Goal: Ask a question

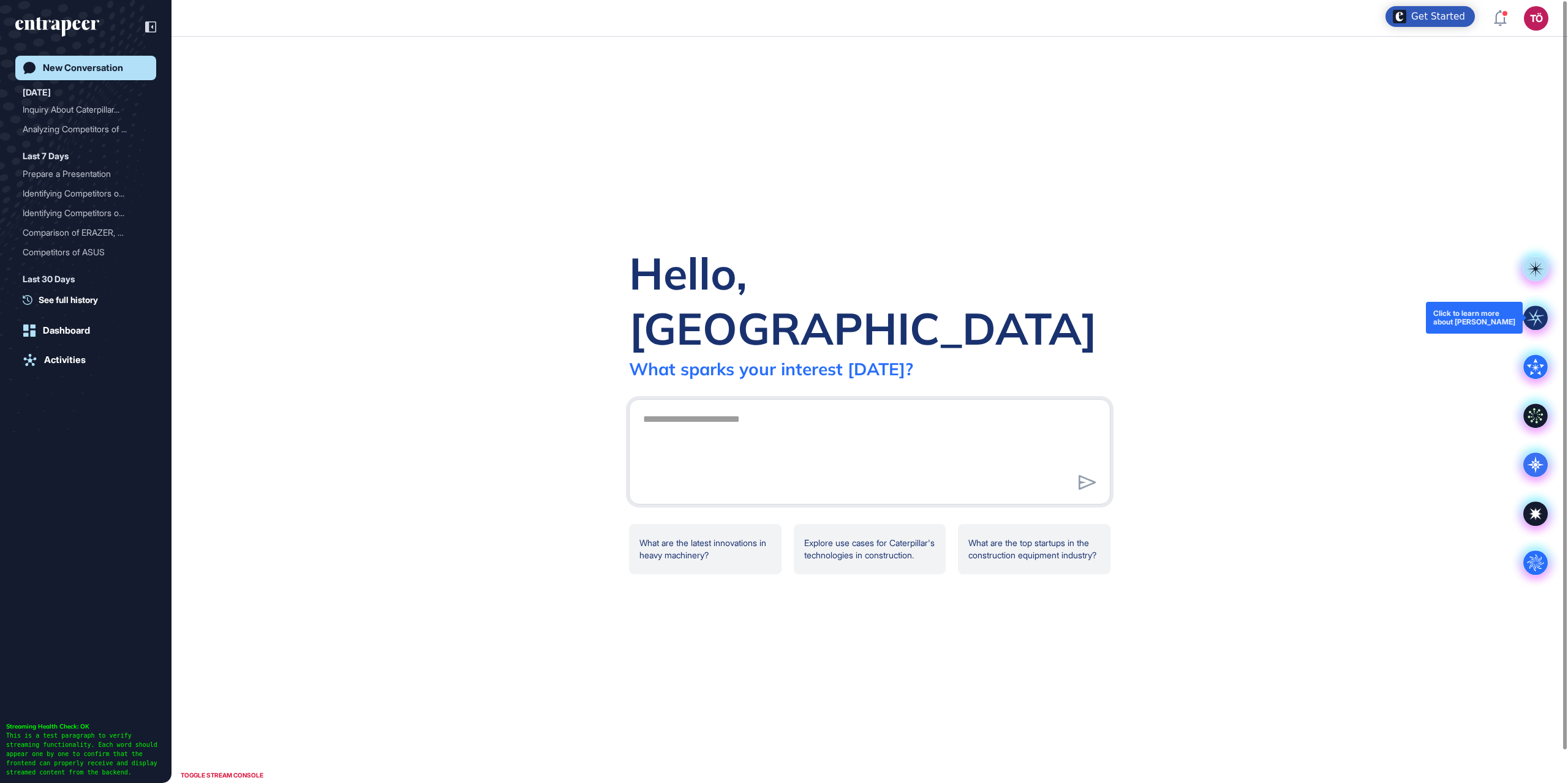
click at [1528, 314] on rect at bounding box center [1535, 318] width 24 height 24
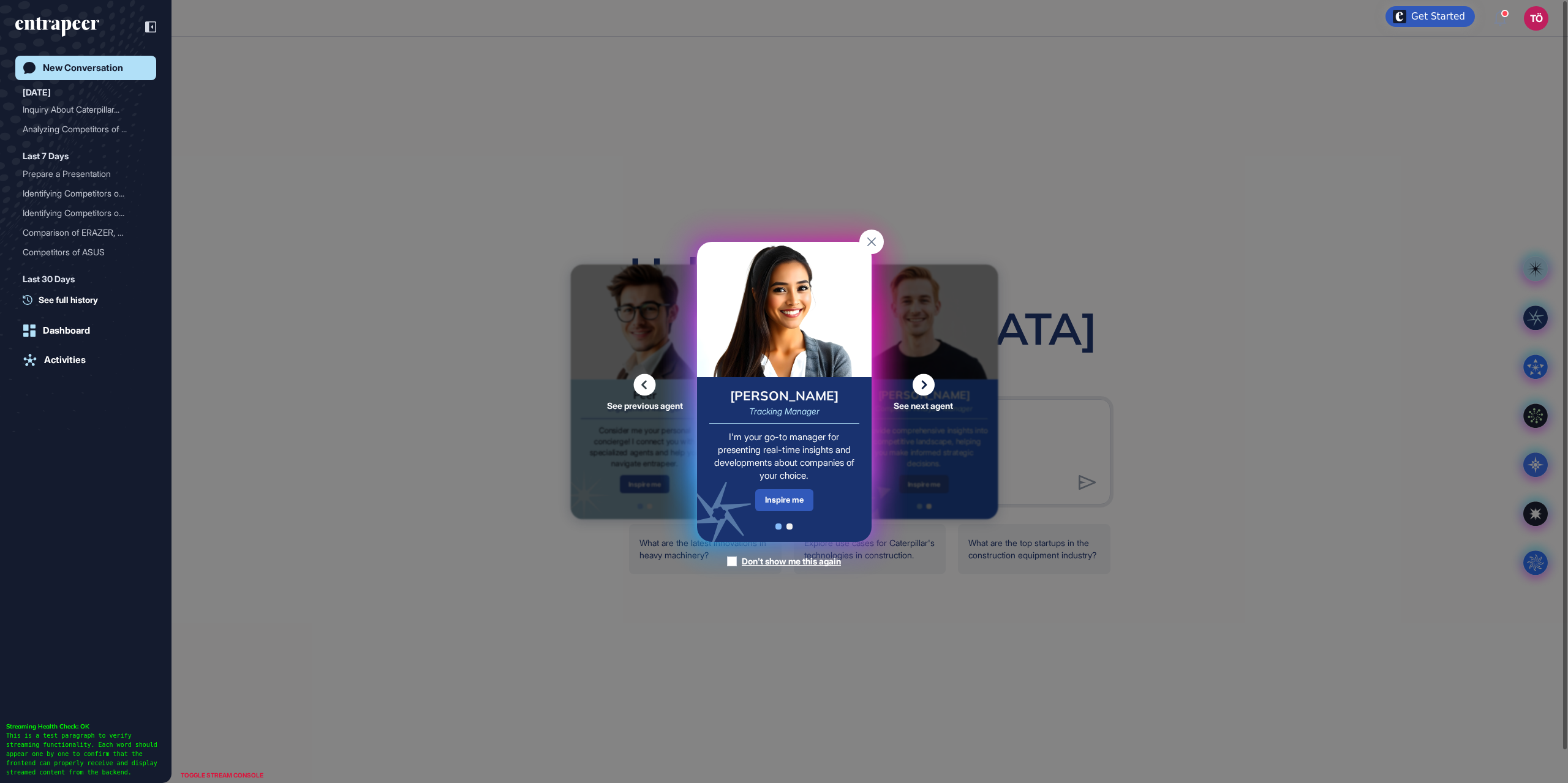
click at [927, 379] on icon at bounding box center [923, 384] width 22 height 22
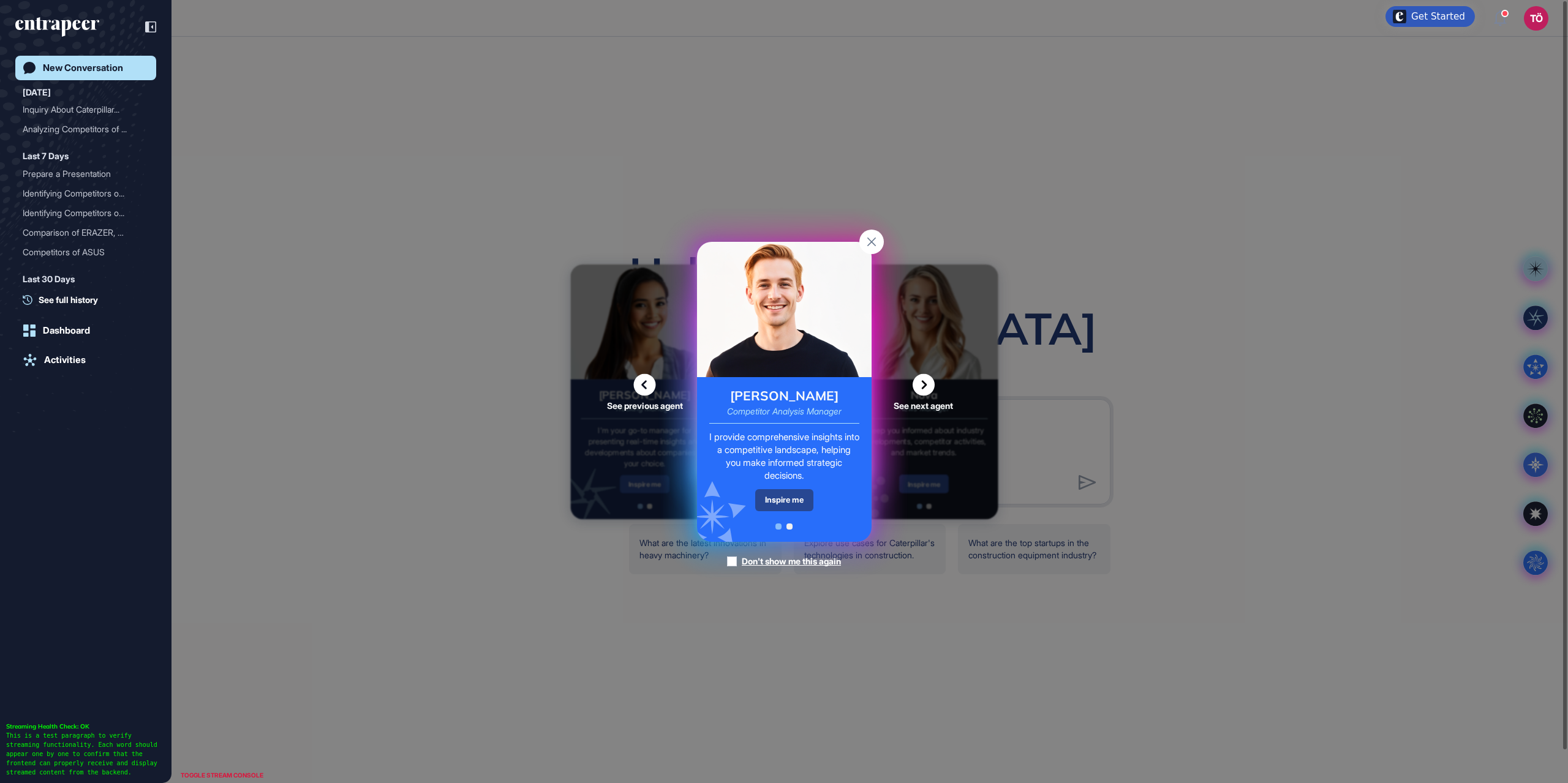
click at [764, 492] on div "Inspire me" at bounding box center [784, 500] width 58 height 22
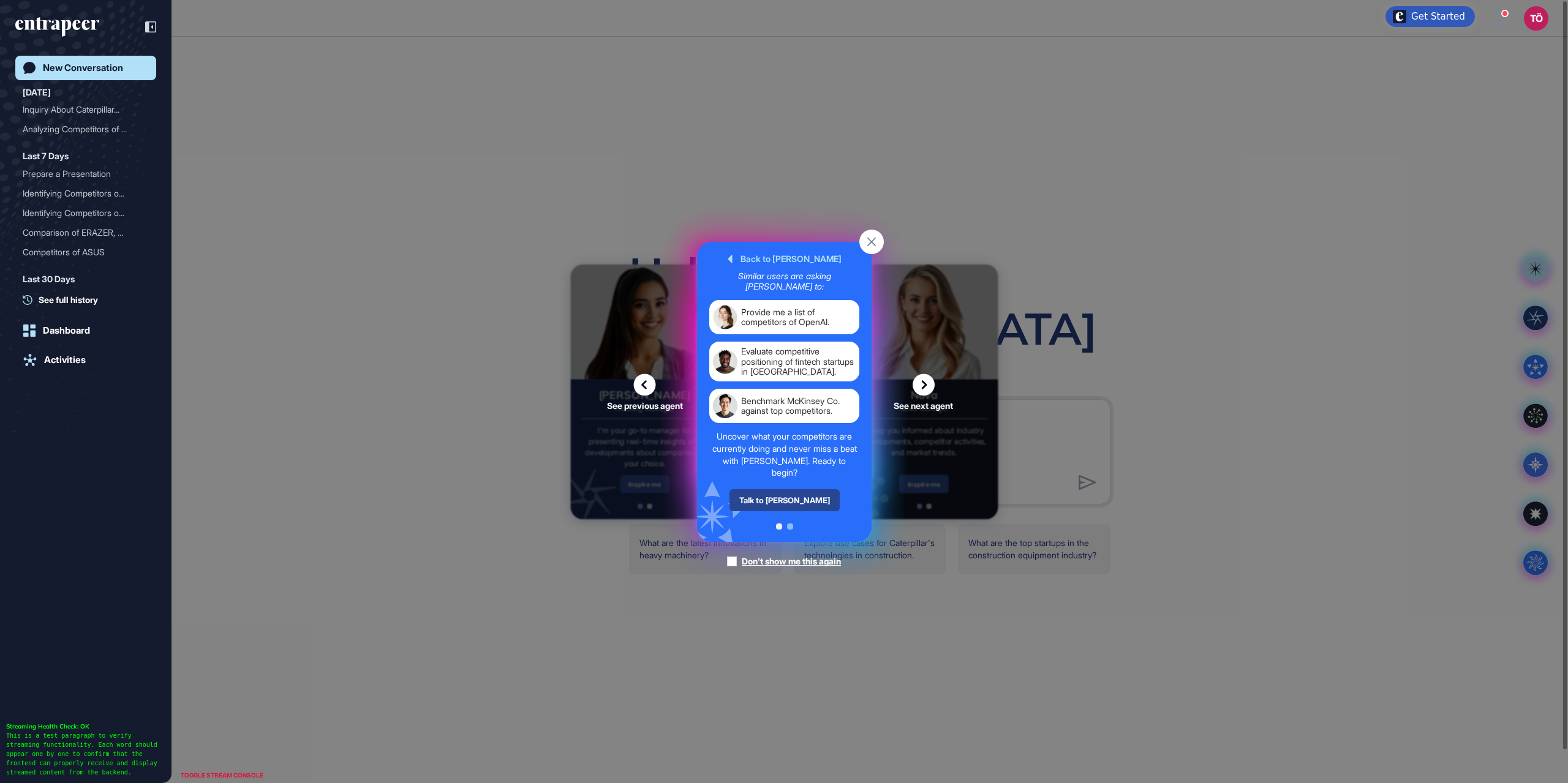
click at [767, 495] on div "Talk to [PERSON_NAME]" at bounding box center [784, 500] width 110 height 22
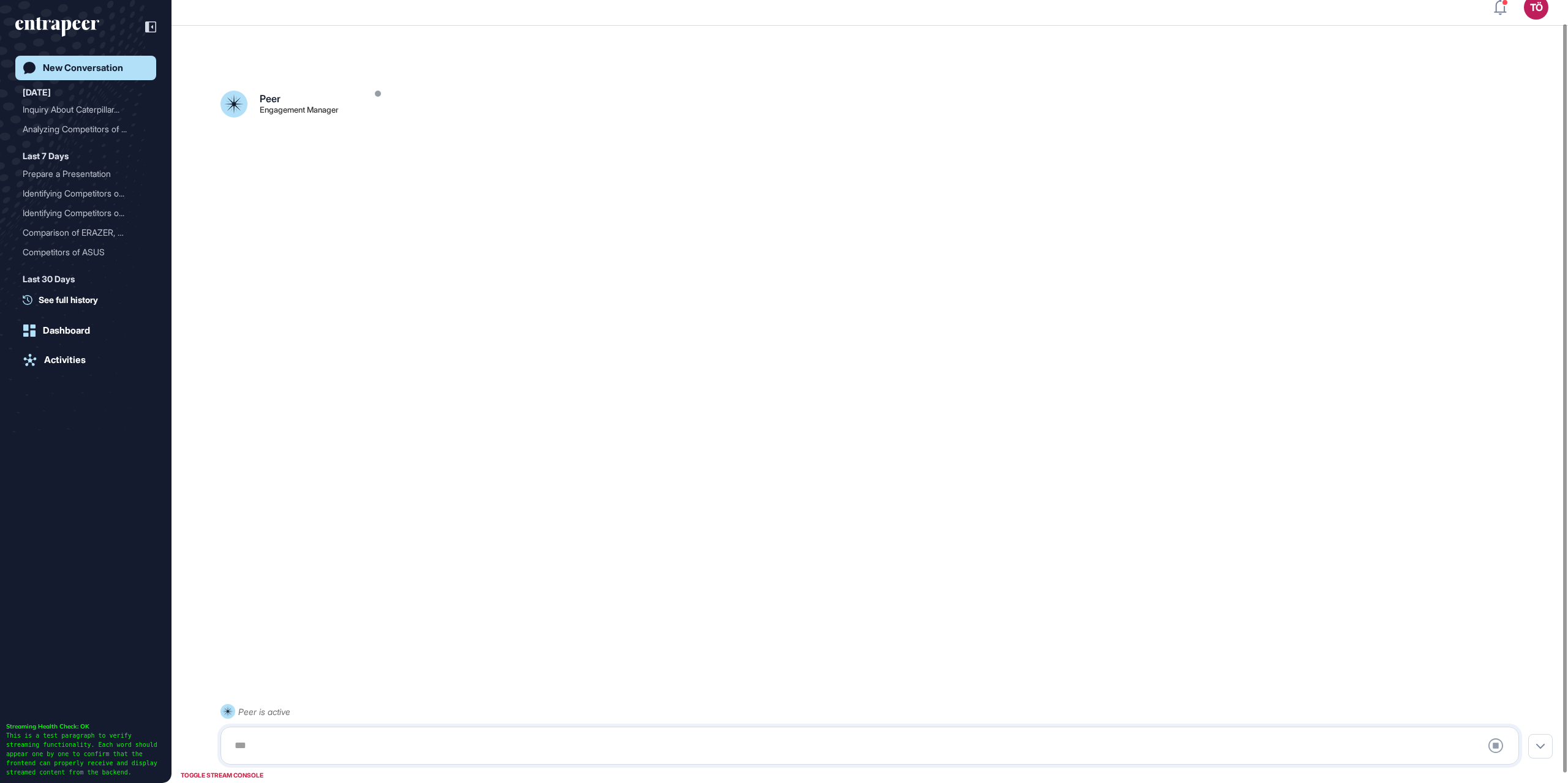
scroll to position [35, 0]
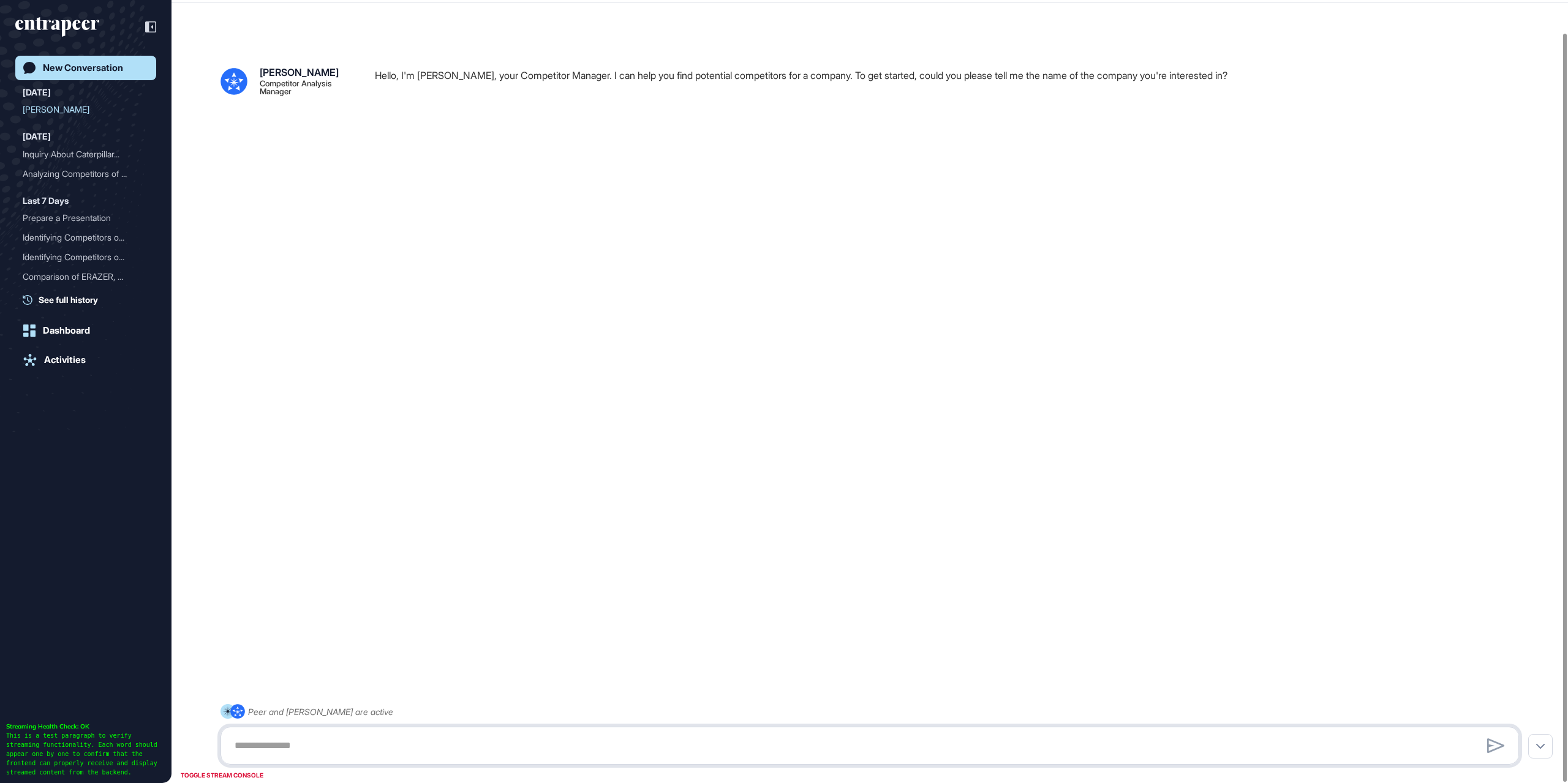
click at [367, 741] on textarea at bounding box center [869, 745] width 1285 height 24
type textarea "*"
type textarea "****"
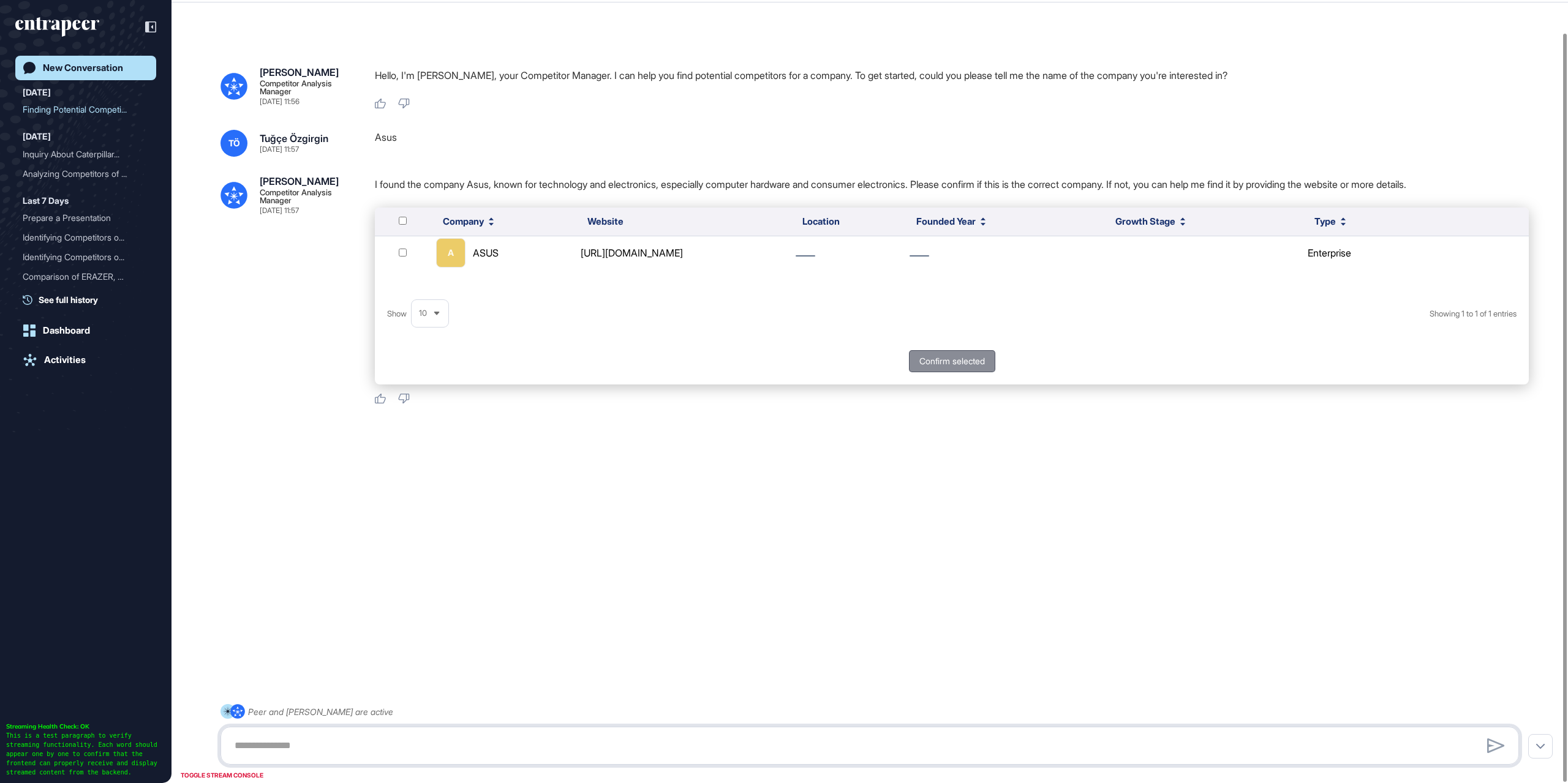
click at [410, 734] on textarea at bounding box center [869, 745] width 1285 height 24
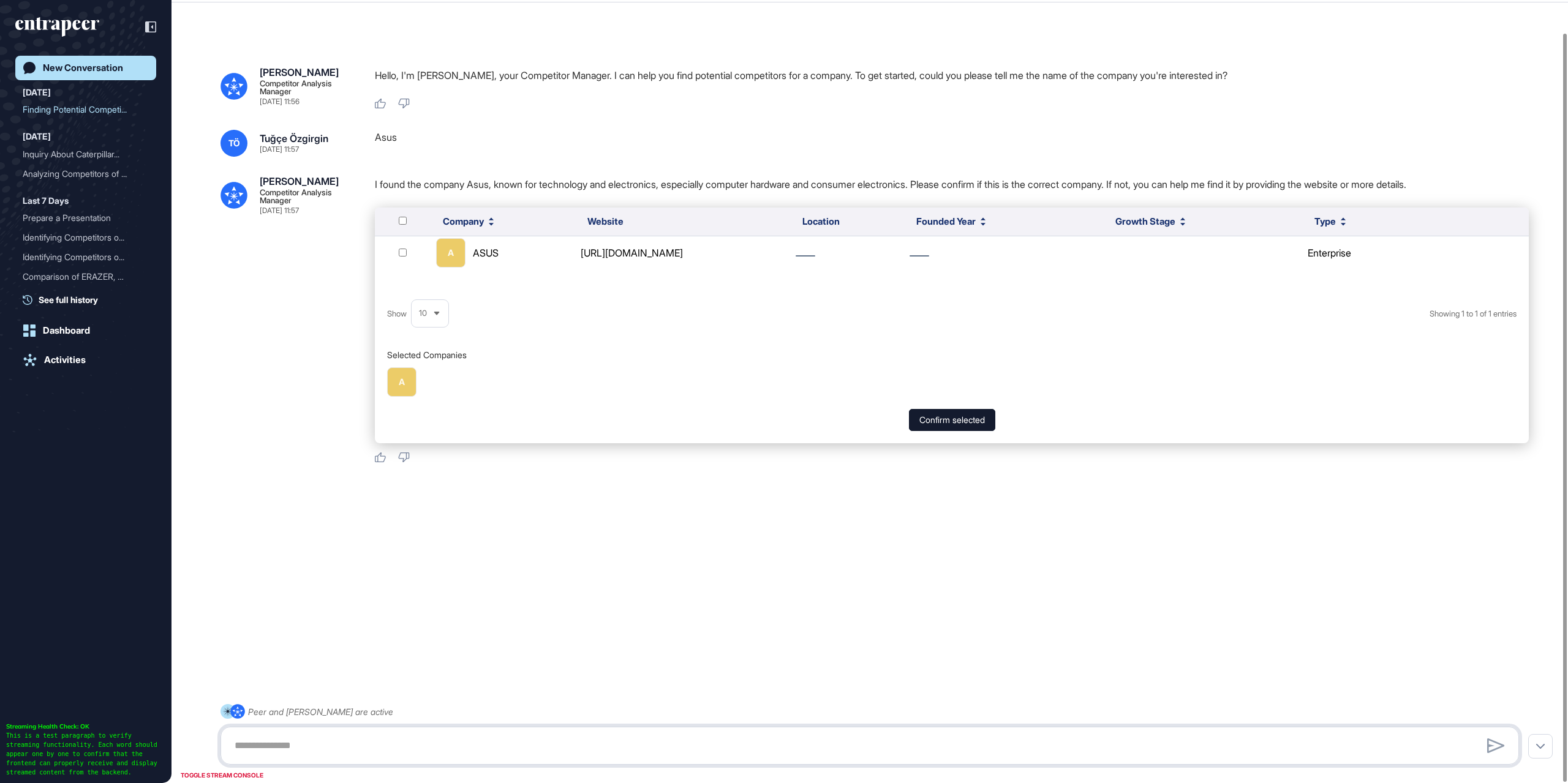
click at [560, 743] on textarea at bounding box center [869, 745] width 1285 height 24
type textarea "**********"
